Goal: Transaction & Acquisition: Purchase product/service

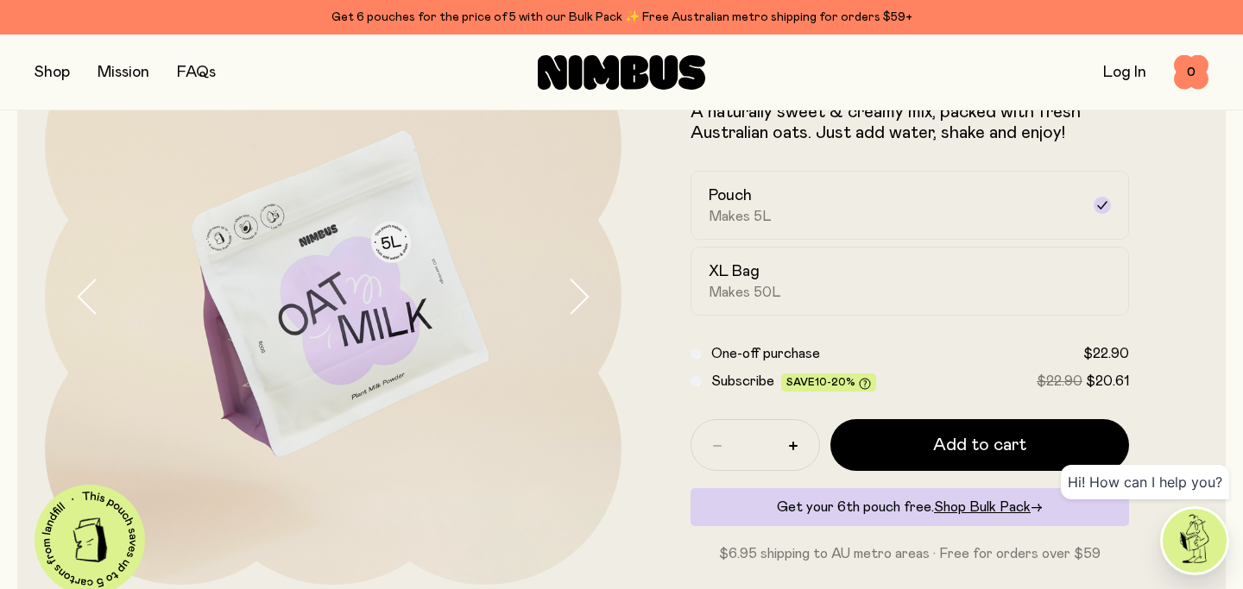
scroll to position [151, 0]
click at [741, 289] on span "Makes 50L" at bounding box center [744, 291] width 72 height 17
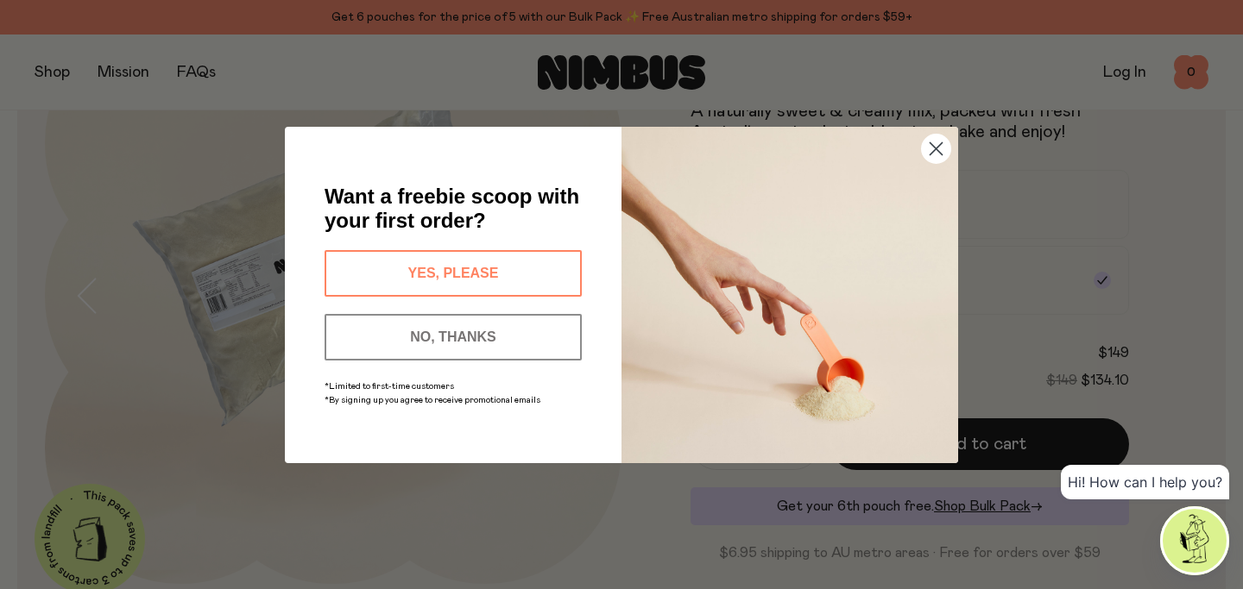
click at [931, 147] on circle "Close dialog" at bounding box center [936, 148] width 28 height 28
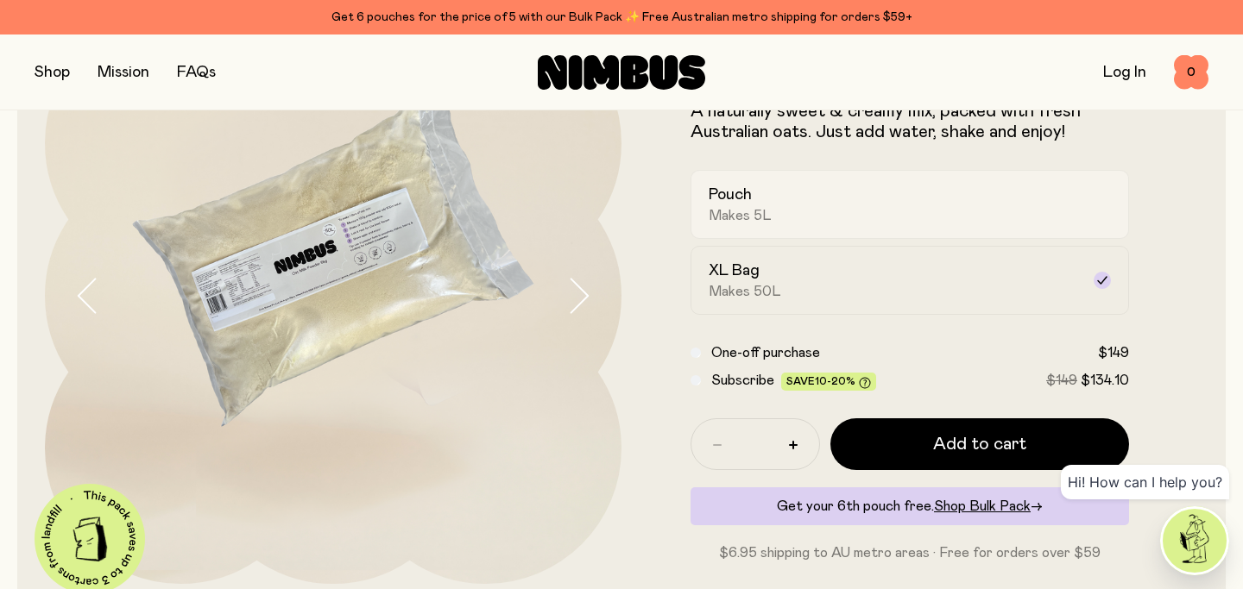
click at [875, 205] on div "Pouch Makes 5L" at bounding box center [893, 205] width 371 height 40
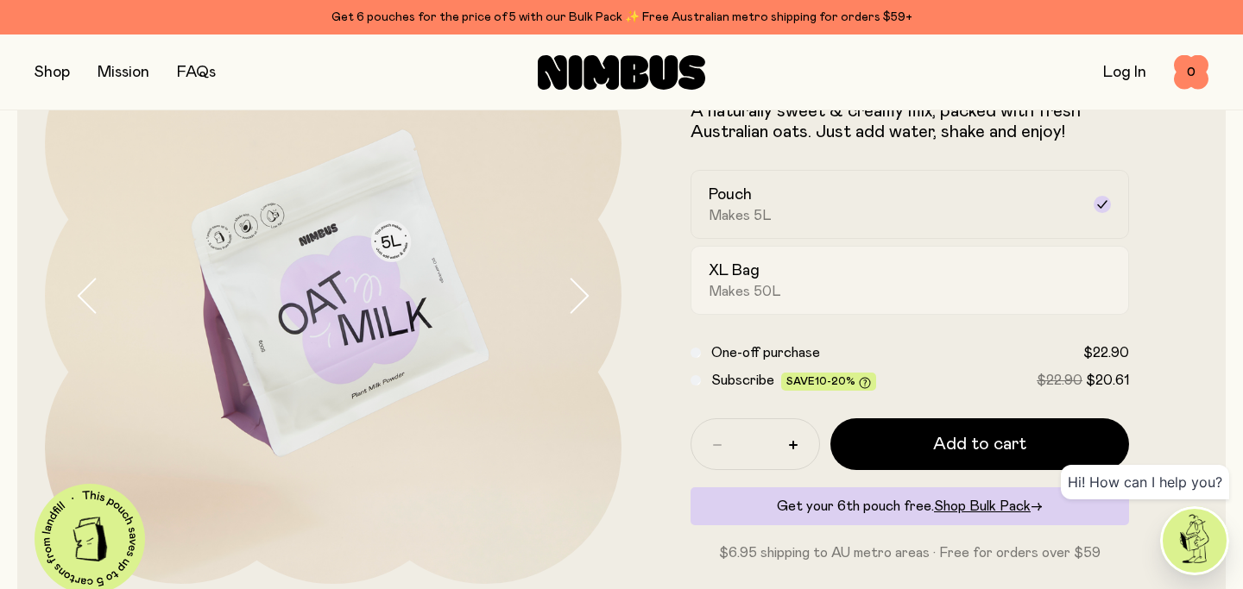
click at [850, 265] on div "XL Bag Makes 50L" at bounding box center [893, 281] width 371 height 40
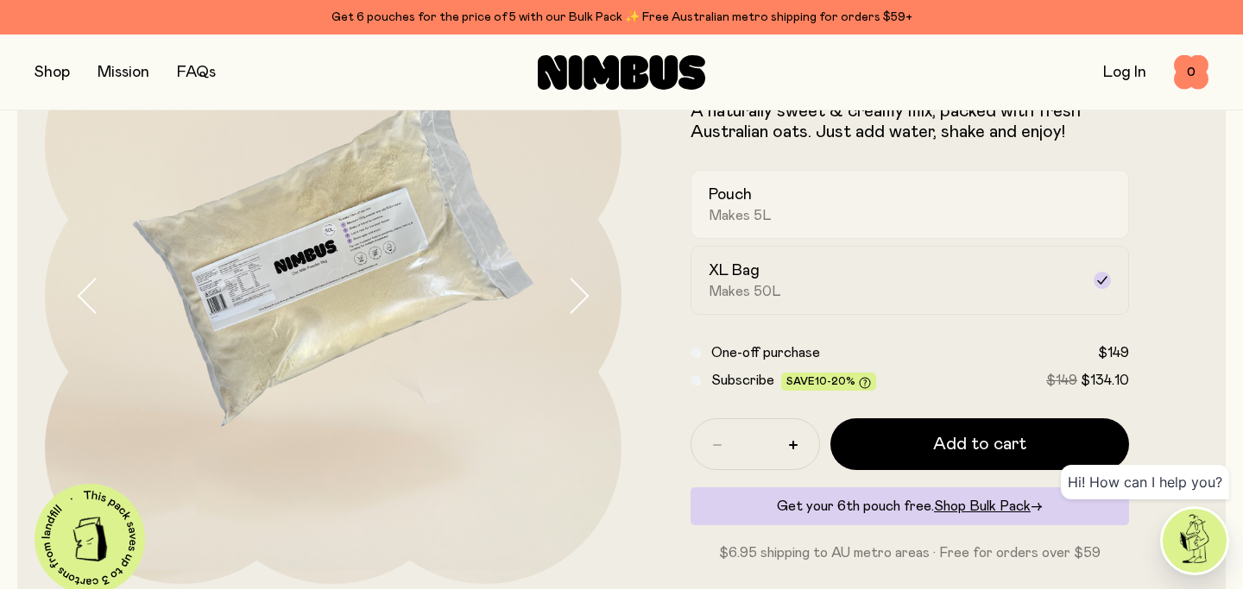
click at [849, 224] on label "Pouch Makes 5L" at bounding box center [909, 204] width 438 height 69
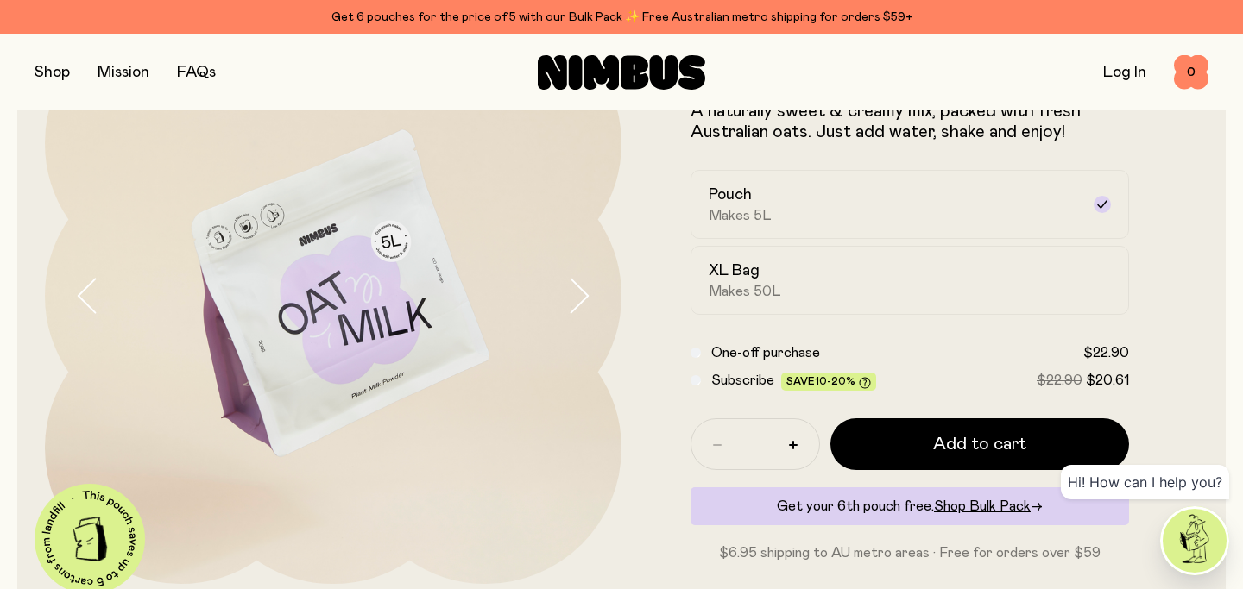
click at [570, 288] on icon "button" at bounding box center [578, 296] width 24 height 36
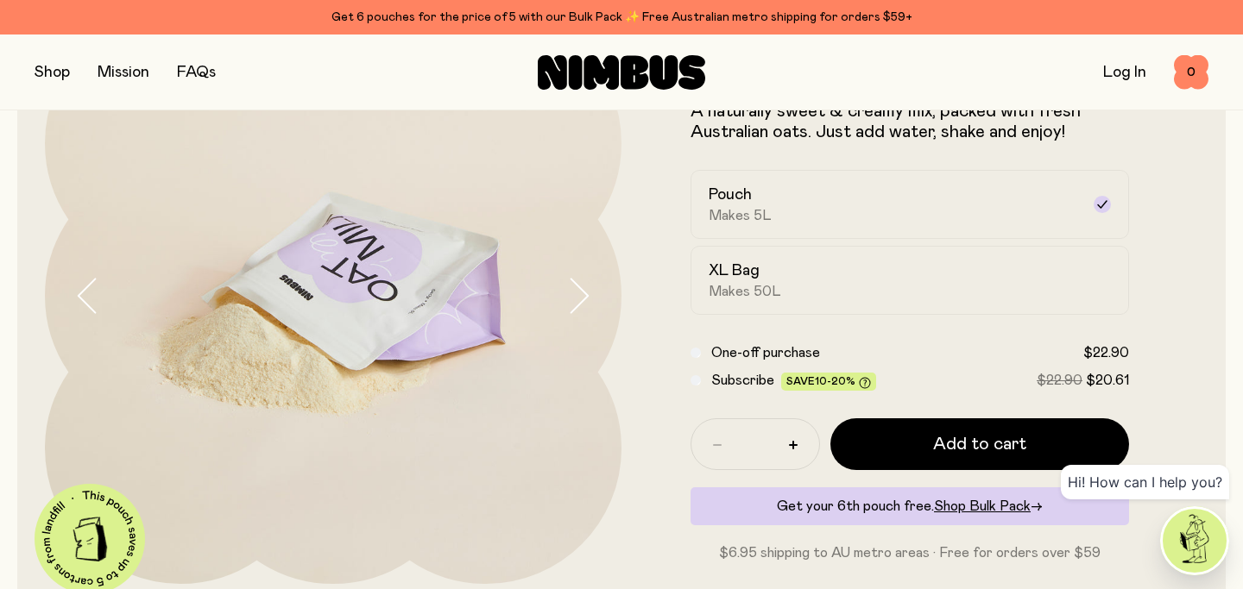
click at [570, 288] on icon "button" at bounding box center [578, 296] width 24 height 36
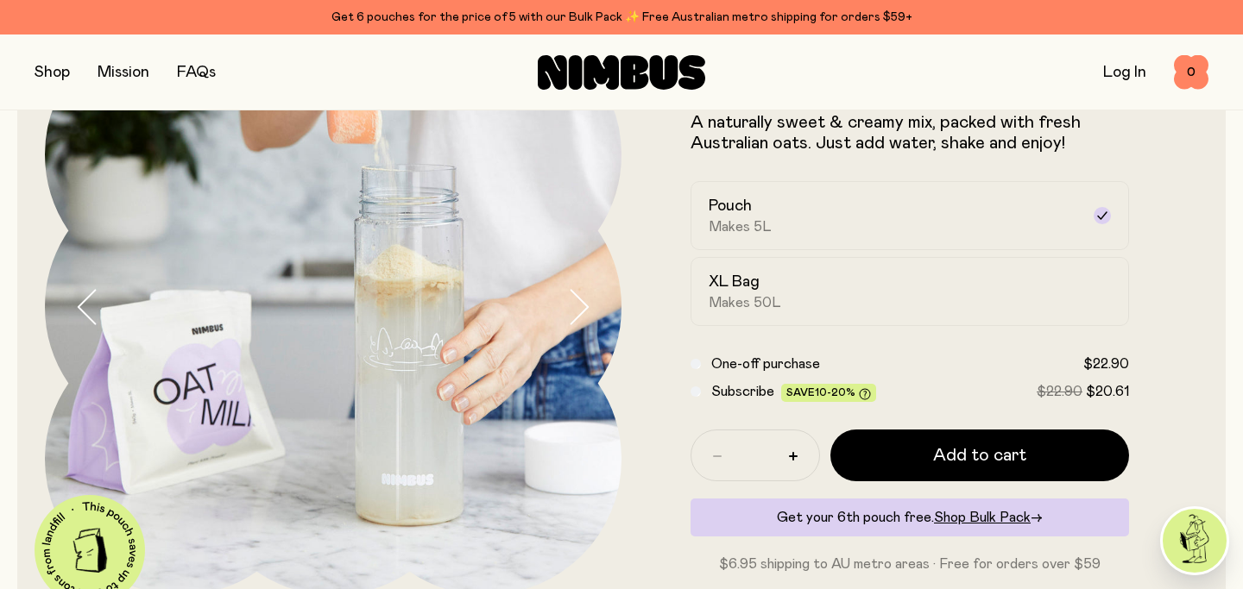
scroll to position [144, 0]
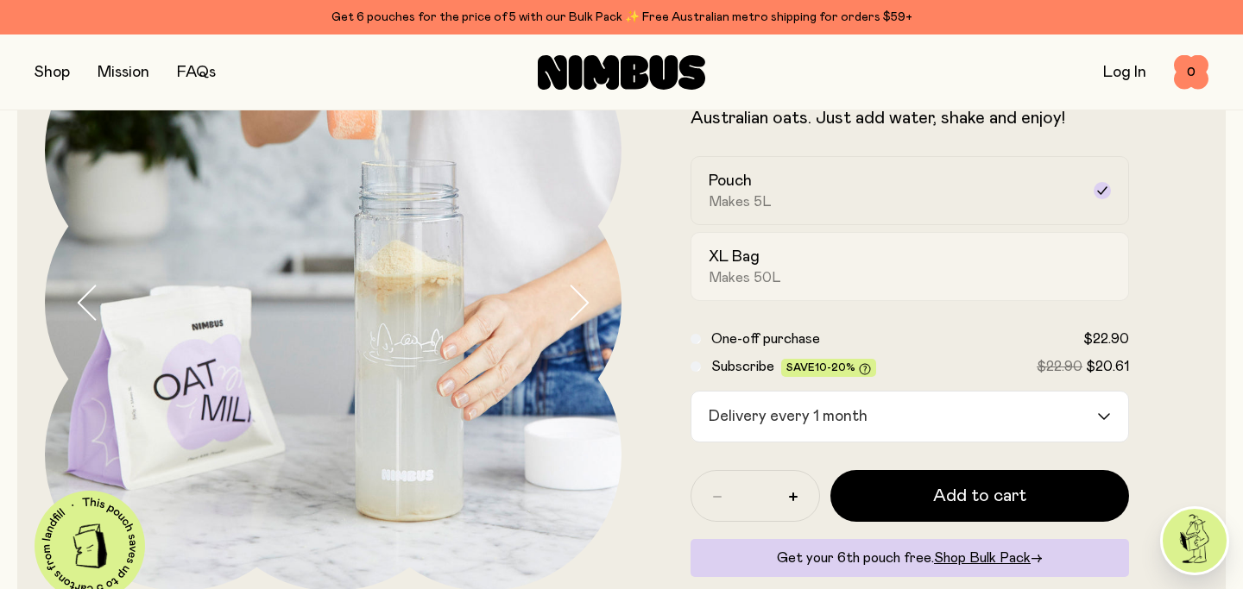
click at [724, 269] on span "Makes 50L" at bounding box center [744, 277] width 72 height 17
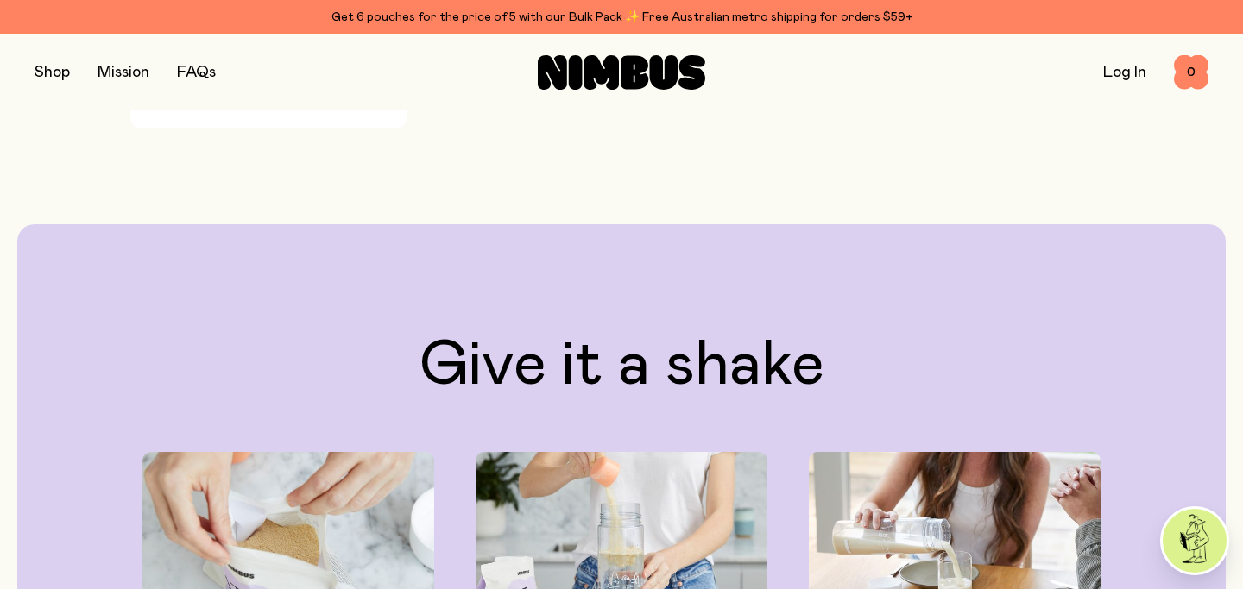
scroll to position [0, 0]
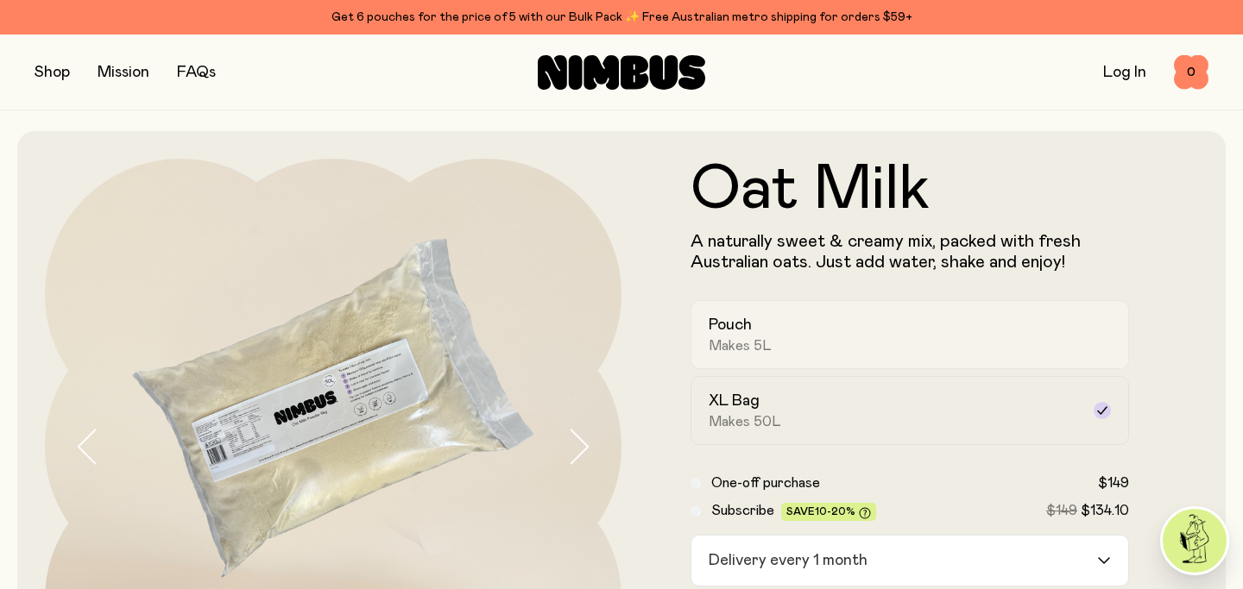
click at [719, 327] on h2 "Pouch" at bounding box center [729, 325] width 43 height 21
